Goal: Obtain resource: Download file/media

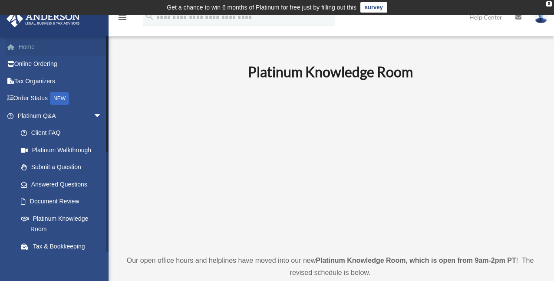
click at [27, 44] on link "Home" at bounding box center [60, 46] width 109 height 17
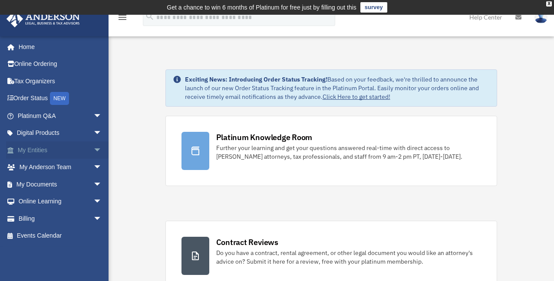
click at [93, 148] on span "arrow_drop_down" at bounding box center [101, 151] width 17 height 18
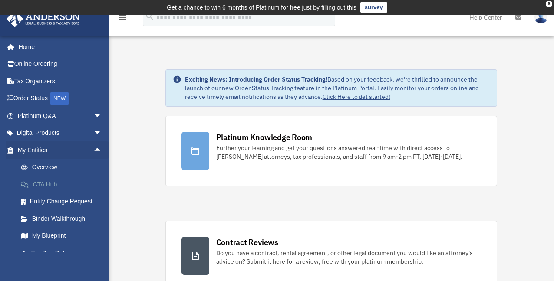
scroll to position [43, 0]
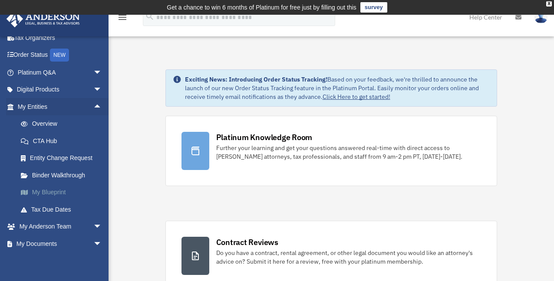
click at [59, 192] on link "My Blueprint" at bounding box center [63, 192] width 103 height 17
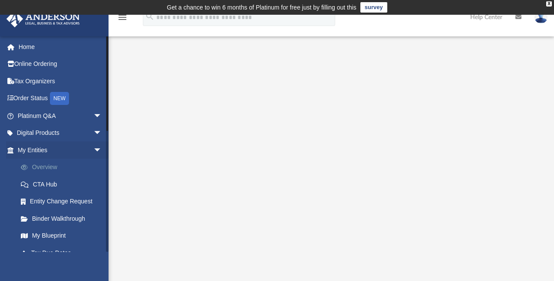
click at [42, 168] on link "Overview" at bounding box center [63, 167] width 103 height 17
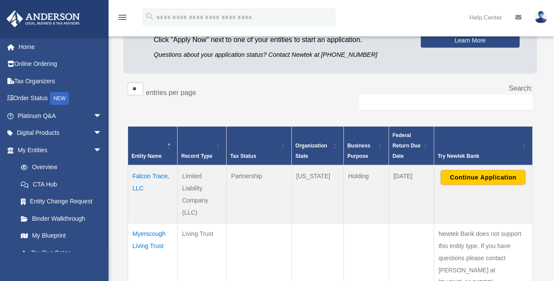
scroll to position [130, 0]
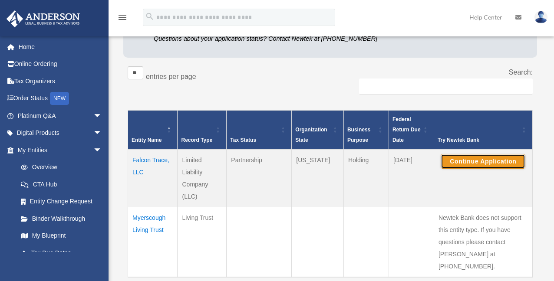
click at [474, 160] on button "Continue Application" at bounding box center [483, 161] width 85 height 15
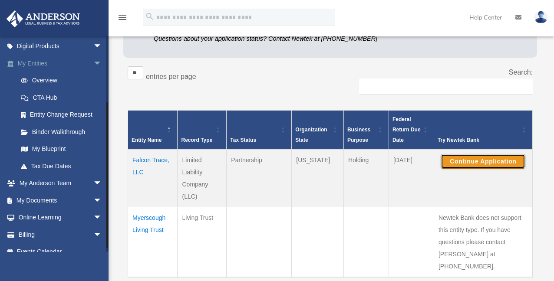
scroll to position [97, 0]
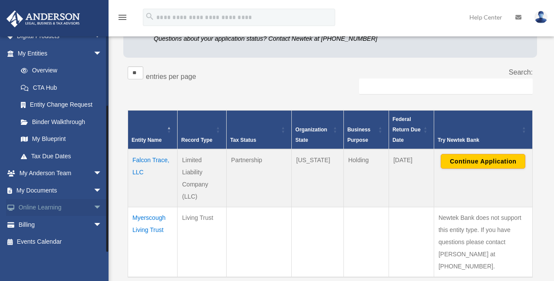
click at [61, 208] on link "Online Learning arrow_drop_down" at bounding box center [60, 207] width 109 height 17
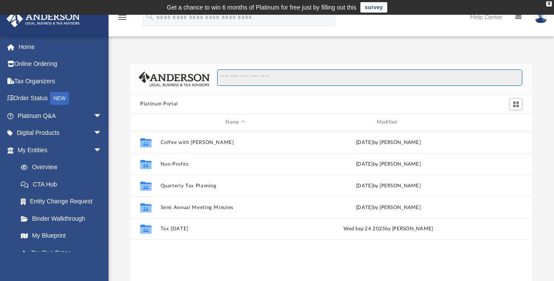
click at [234, 79] on input "Search files and folders" at bounding box center [369, 77] width 305 height 16
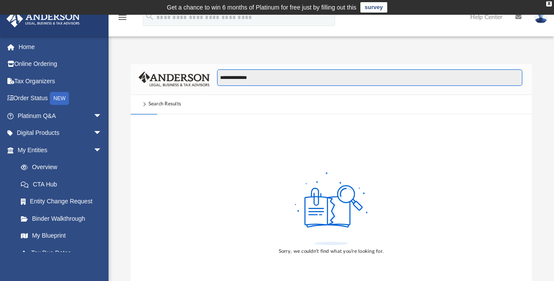
type input "**********"
drag, startPoint x: 251, startPoint y: 77, endPoint x: 201, endPoint y: 80, distance: 49.6
click at [201, 80] on div "**********" at bounding box center [331, 79] width 401 height 31
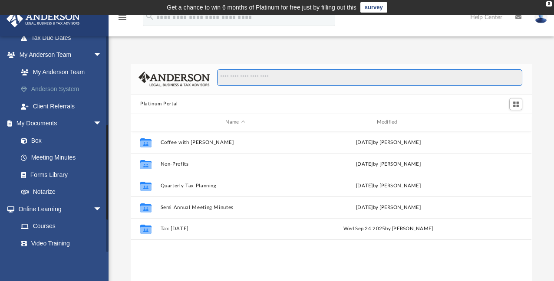
scroll to position [217, 0]
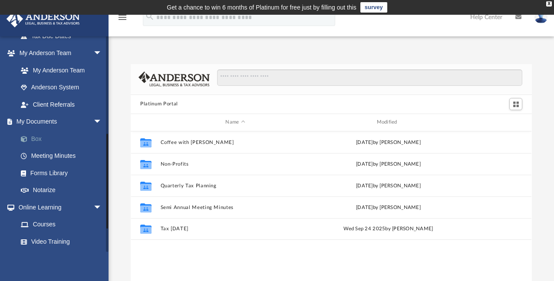
click at [37, 139] on link "Box" at bounding box center [63, 138] width 103 height 17
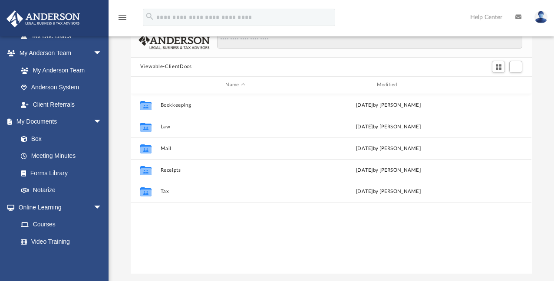
scroll to position [87, 0]
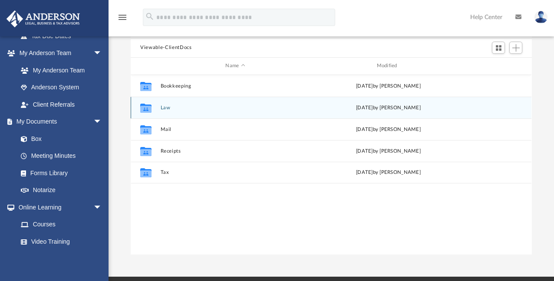
click at [149, 108] on icon "grid" at bounding box center [145, 108] width 11 height 7
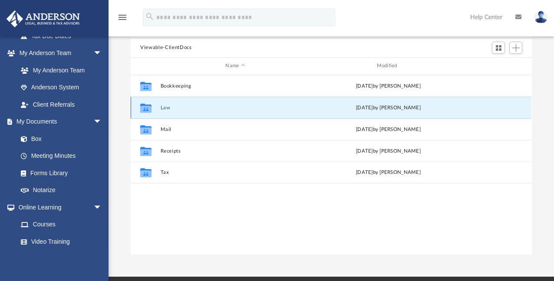
click at [165, 109] on button "Law" at bounding box center [235, 108] width 149 height 6
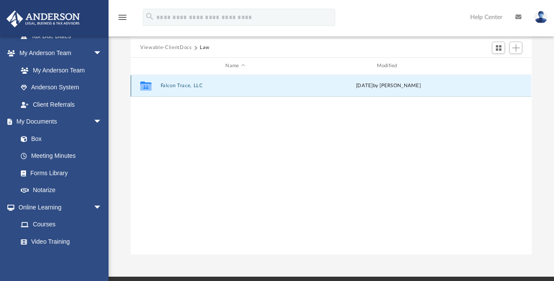
click at [197, 83] on button "Falcon Trace, LLC" at bounding box center [235, 86] width 149 height 6
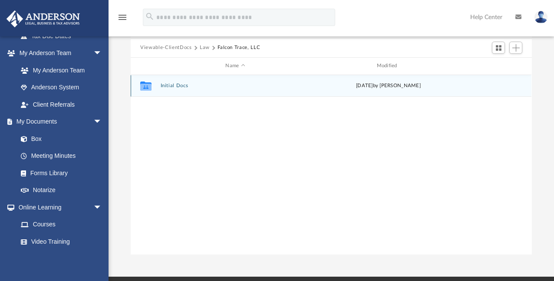
click at [182, 86] on button "Initial Docs" at bounding box center [235, 86] width 149 height 6
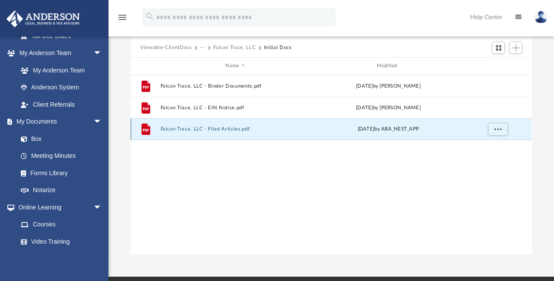
click at [231, 130] on button "Falcon Trace, LLC - Filed Articles.pdf" at bounding box center [235, 129] width 149 height 6
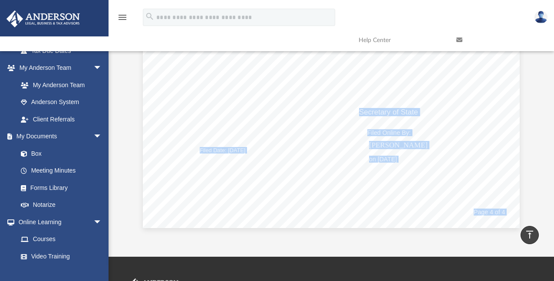
scroll to position [0, 0]
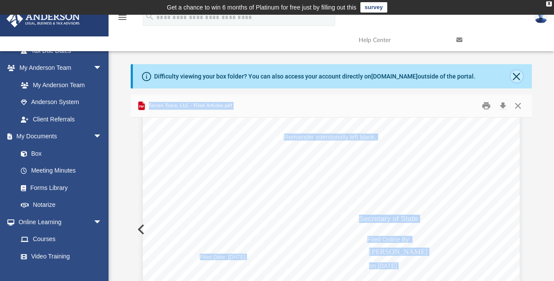
click at [518, 76] on button "Close" at bounding box center [517, 76] width 12 height 12
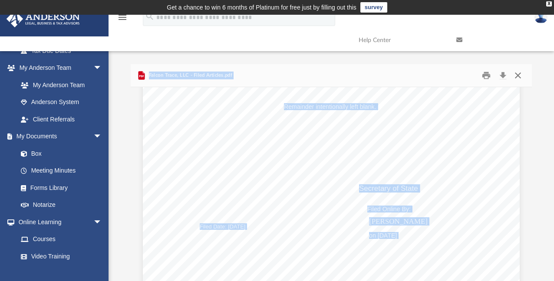
click at [518, 76] on button "Close" at bounding box center [518, 75] width 16 height 13
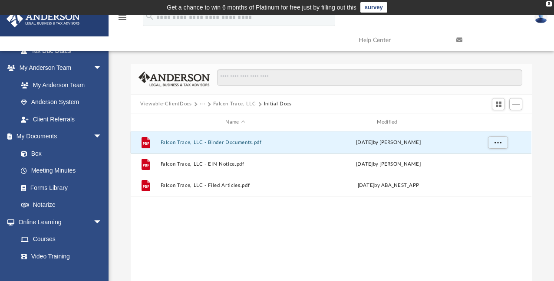
click at [188, 142] on button "Falcon Trace, LLC - Binder Documents.pdf" at bounding box center [235, 142] width 149 height 6
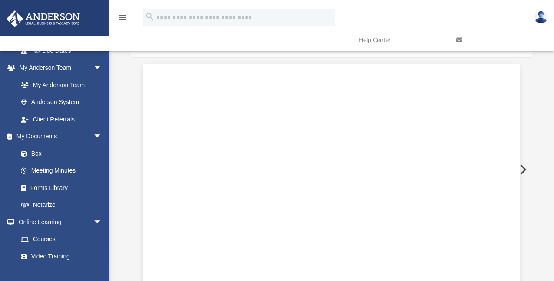
scroll to position [501, 0]
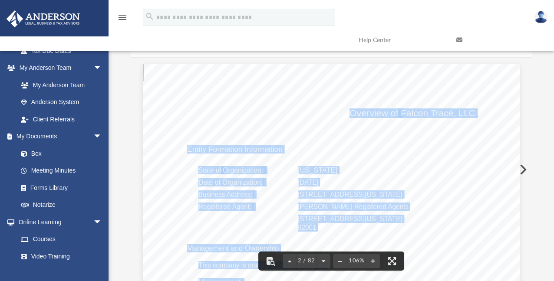
click at [430, 115] on span "Falcon Trace, LLC" at bounding box center [438, 113] width 75 height 9
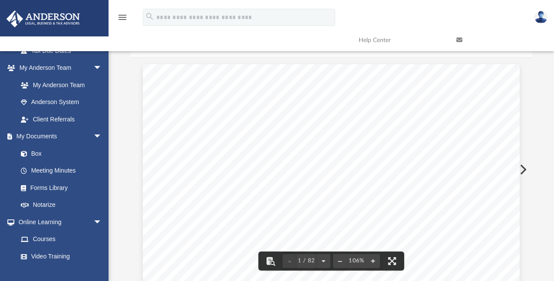
scroll to position [0, 0]
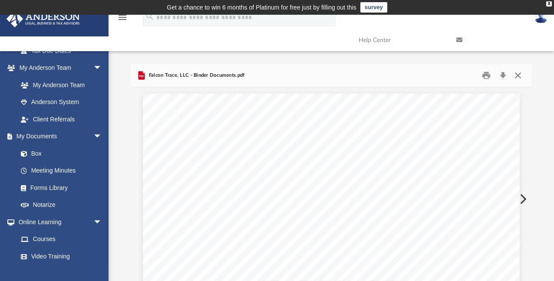
click at [520, 73] on button "Close" at bounding box center [518, 75] width 16 height 13
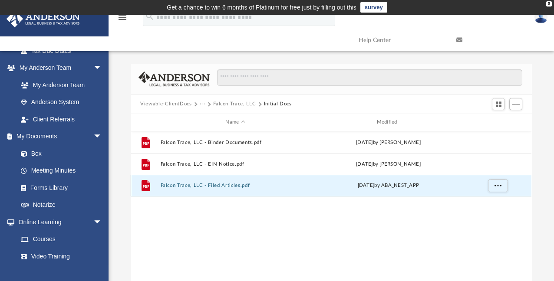
click at [226, 186] on button "Falcon Trace, LLC - Filed Articles.pdf" at bounding box center [235, 186] width 149 height 6
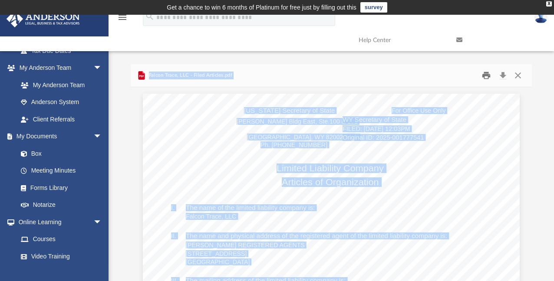
click at [487, 77] on button "Print" at bounding box center [486, 75] width 17 height 13
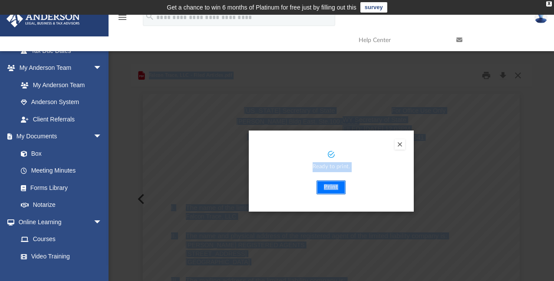
click at [333, 190] on button "Print" at bounding box center [330, 188] width 29 height 14
